Goal: Information Seeking & Learning: Learn about a topic

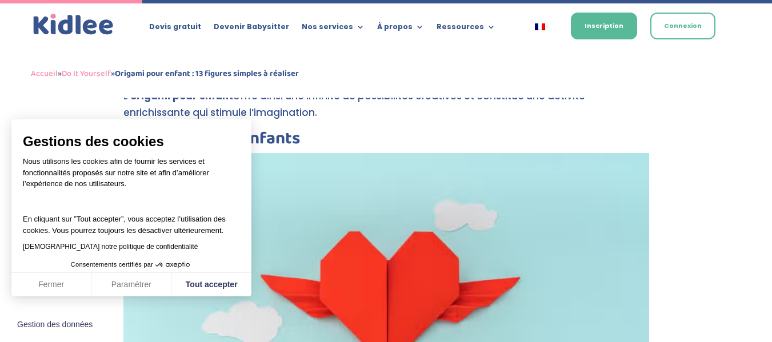
scroll to position [957, 0]
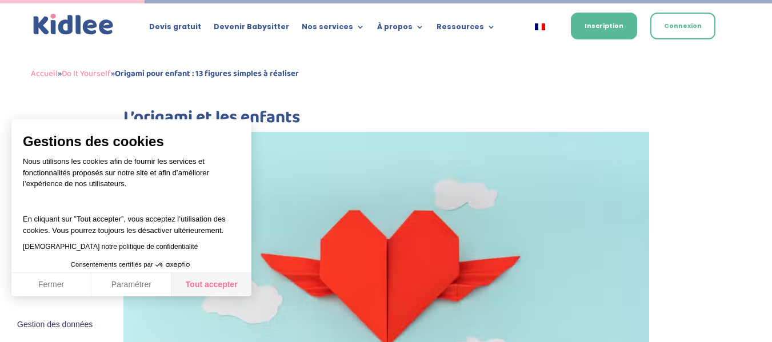
click at [187, 283] on button "Tout accepter" at bounding box center [211, 285] width 80 height 24
checkbox input "true"
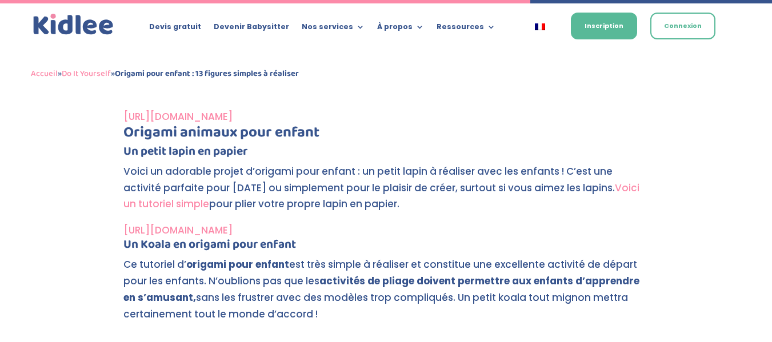
scroll to position [3512, 0]
click at [145, 112] on link "[URL][DOMAIN_NAME]" at bounding box center [177, 116] width 109 height 14
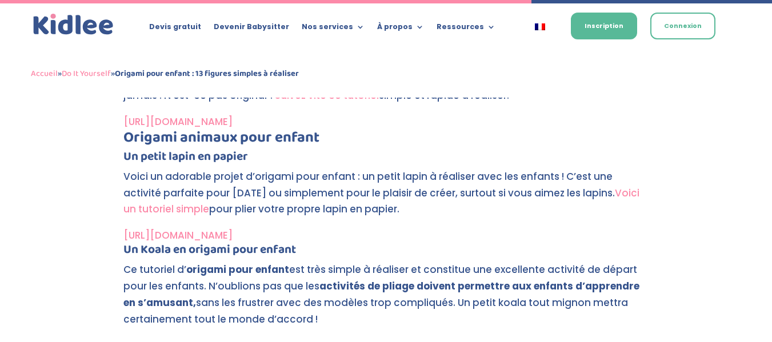
scroll to position [3548, 0]
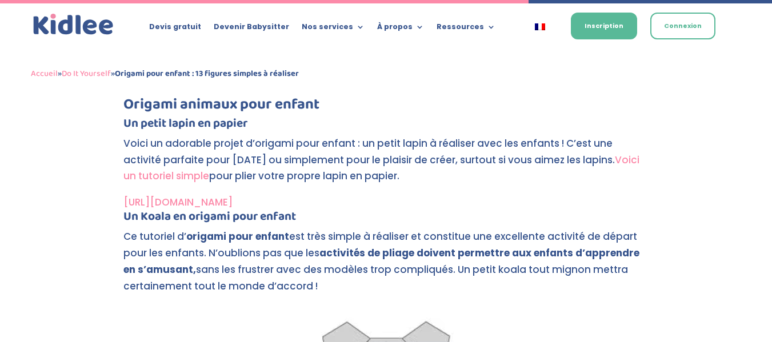
scroll to position [3515, 0]
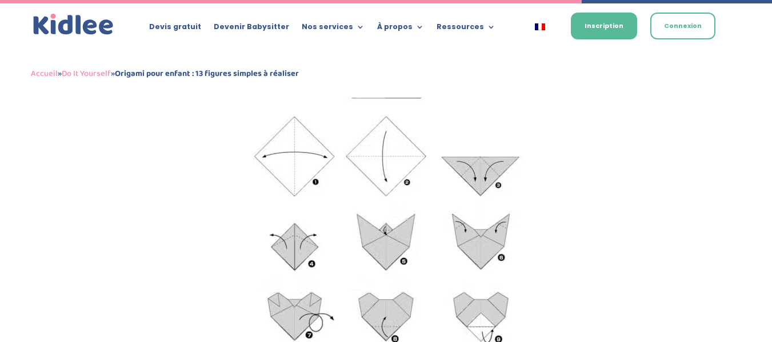
scroll to position [3892, 0]
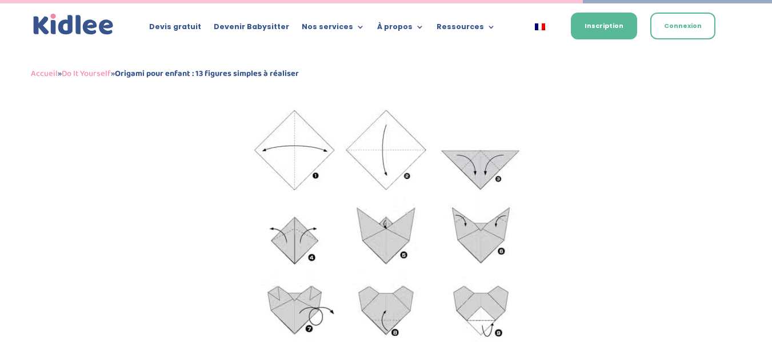
click at [226, 202] on img at bounding box center [386, 178] width 322 height 368
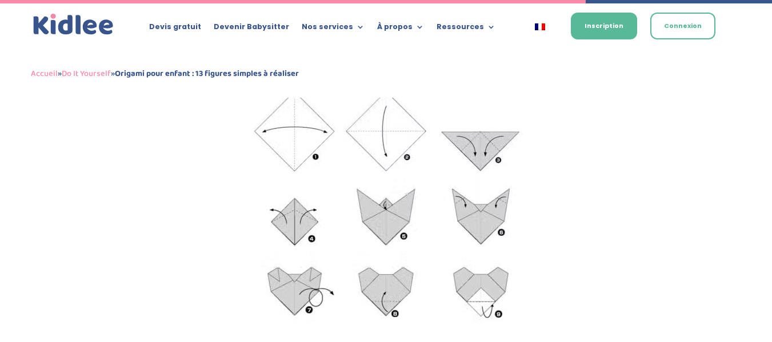
scroll to position [3911, 0]
